Goal: Transaction & Acquisition: Purchase product/service

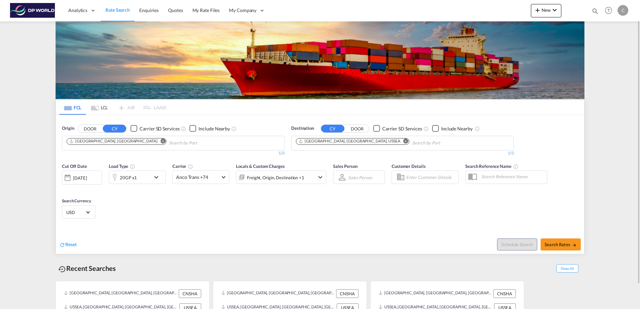
click at [403, 141] on md-icon "Remove" at bounding box center [405, 141] width 5 height 5
click at [333, 146] on body "Analytics Dashboard Rate Search Enquiries Quotes My Rate Files My Company" at bounding box center [320, 154] width 640 height 309
click at [161, 142] on md-icon "Remove" at bounding box center [163, 141] width 5 height 5
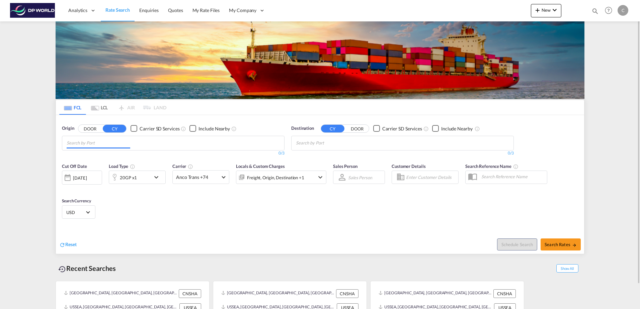
click at [104, 144] on input "Chips input." at bounding box center [99, 143] width 64 height 11
type input "Ningbo"
click at [88, 156] on div "Ningbo China CNNGB" at bounding box center [118, 159] width 127 height 20
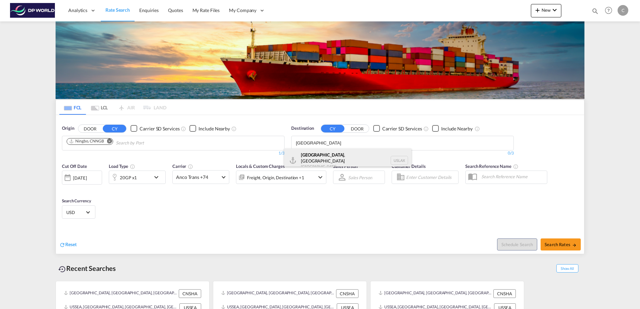
type input "[GEOGRAPHIC_DATA]"
click at [312, 155] on div "[GEOGRAPHIC_DATA] , [GEOGRAPHIC_DATA] [GEOGRAPHIC_DATA] USLAX" at bounding box center [347, 161] width 127 height 24
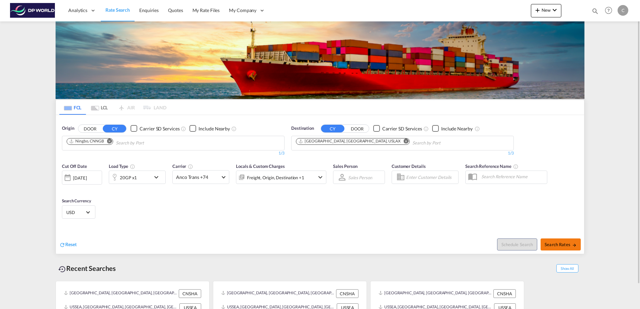
click at [551, 246] on span "Search Rates" at bounding box center [561, 244] width 32 height 5
type input "CNNGB to USLAX / [DATE]"
